Goal: Use online tool/utility: Utilize a website feature to perform a specific function

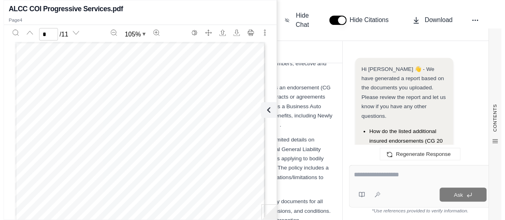
scroll to position [1039, 0]
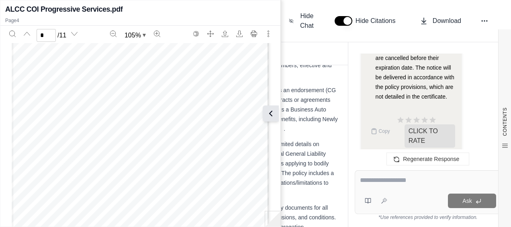
click at [271, 118] on button at bounding box center [271, 113] width 16 height 16
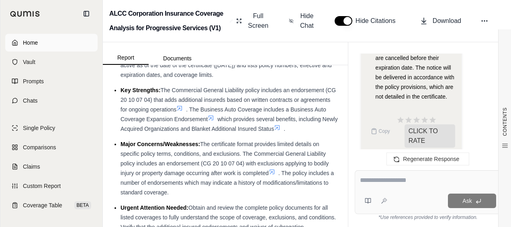
click at [60, 44] on link "Home" at bounding box center [51, 43] width 92 height 18
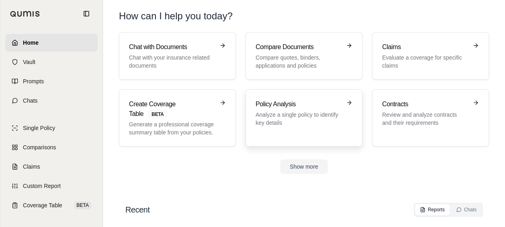
click at [297, 111] on p "Analyze a single policy to identify key details" at bounding box center [298, 118] width 86 height 16
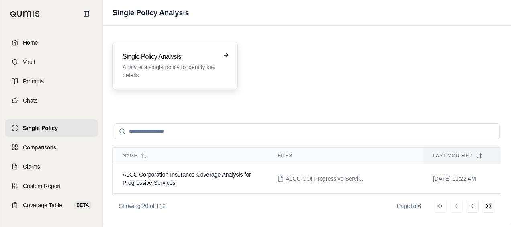
click at [218, 75] on div "Single Policy Analysis Analyze a single policy to identify key details" at bounding box center [174, 65] width 105 height 27
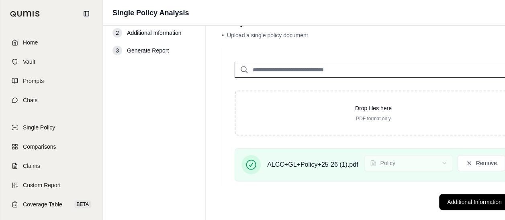
scroll to position [37, 0]
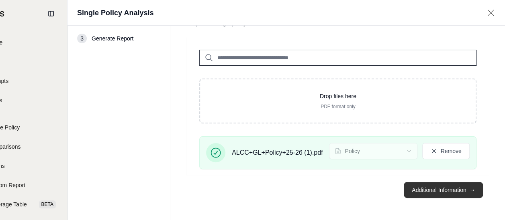
click at [450, 194] on button "Additional Information →" at bounding box center [443, 190] width 79 height 16
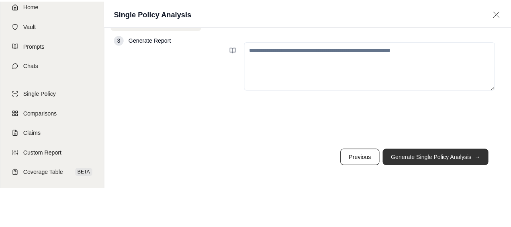
scroll to position [0, 0]
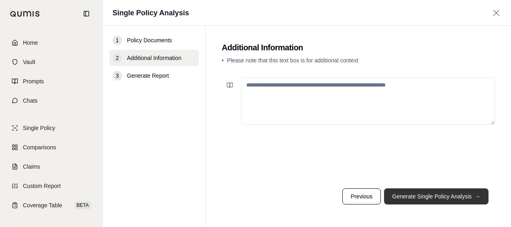
click at [450, 198] on button "Generate Single Policy Analysis →" at bounding box center [436, 196] width 104 height 16
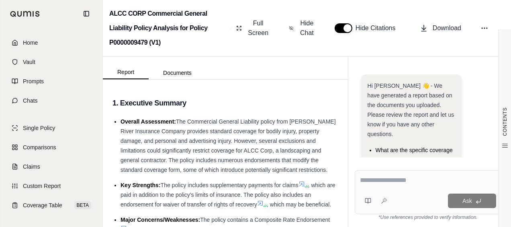
scroll to position [99, 0]
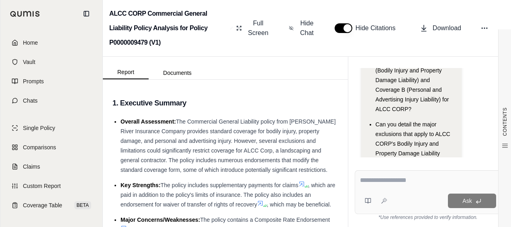
click at [373, 178] on textarea at bounding box center [428, 180] width 137 height 10
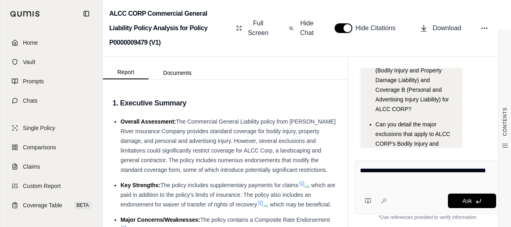
type textarea "**********"
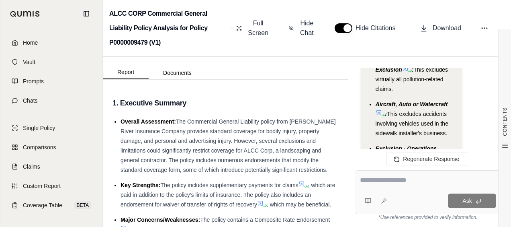
scroll to position [2437, 0]
